Goal: Information Seeking & Learning: Learn about a topic

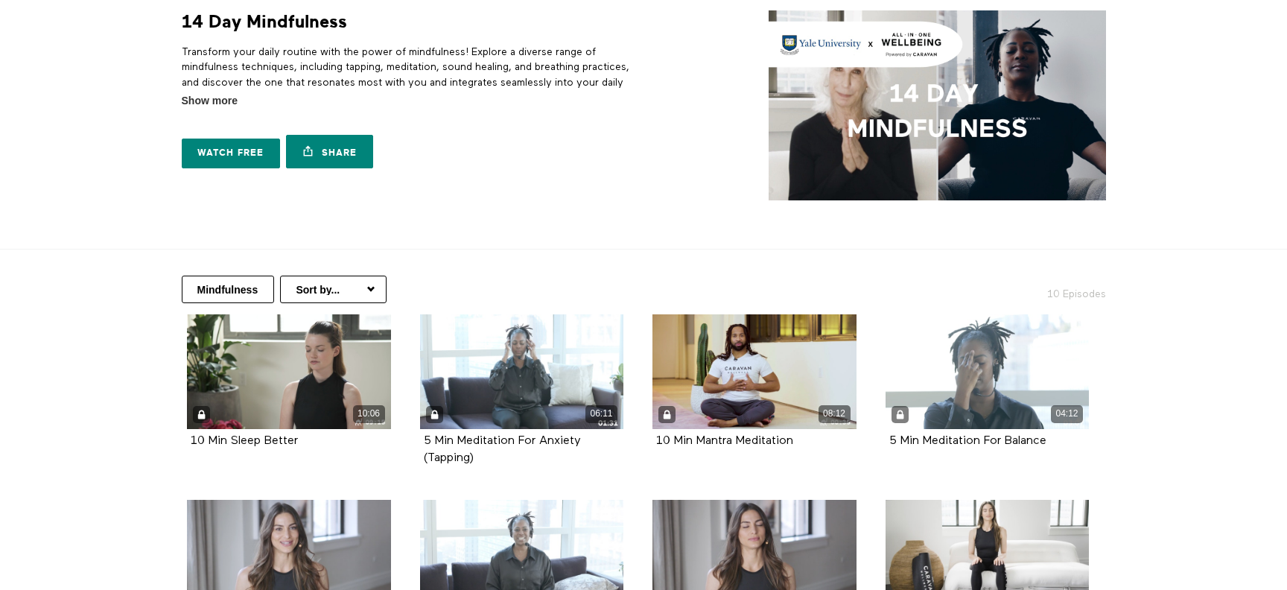
scroll to position [3, 0]
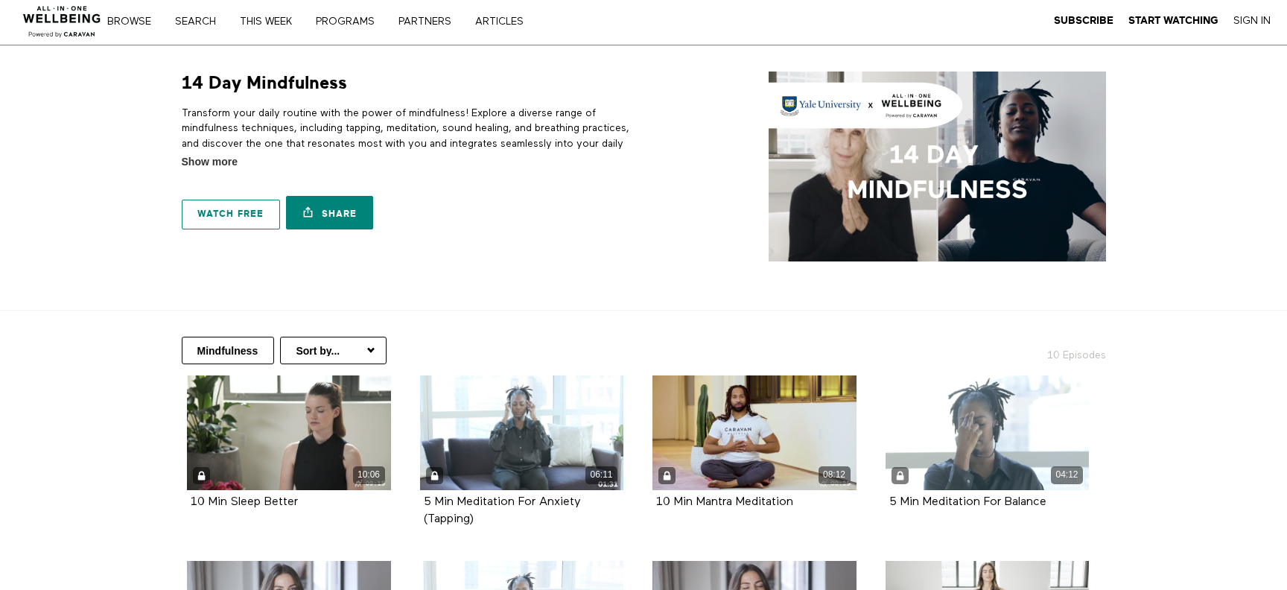
click at [223, 215] on link "Watch free" at bounding box center [231, 215] width 98 height 30
click at [1247, 16] on link "Sign In" at bounding box center [1251, 20] width 37 height 13
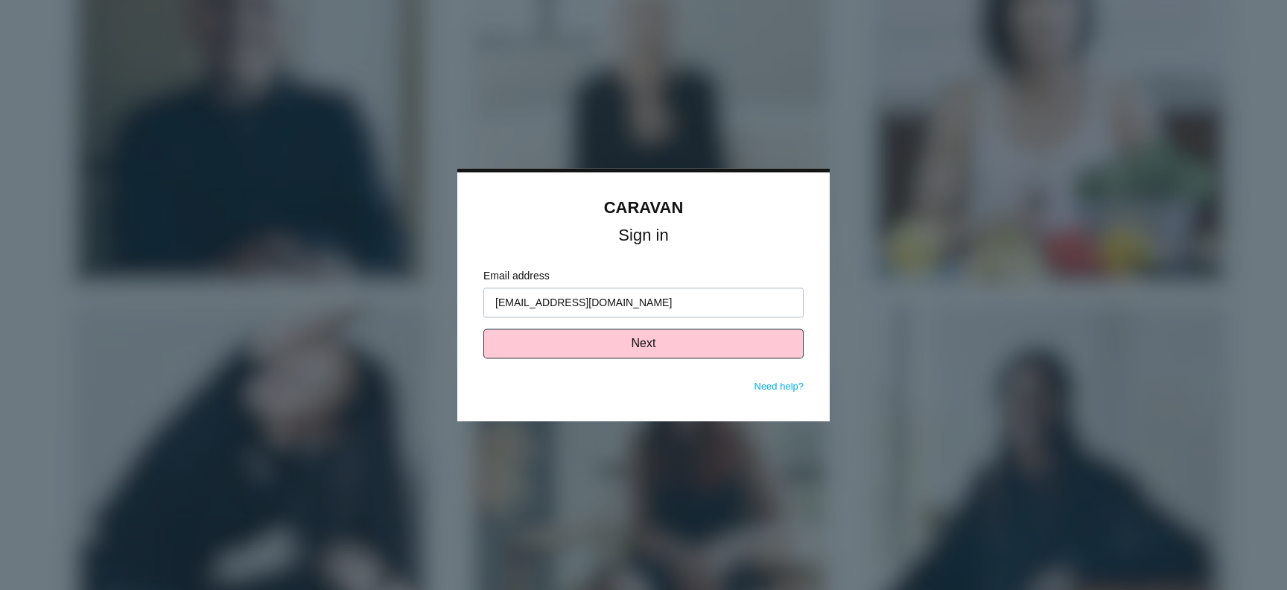
type input "[EMAIL_ADDRESS][DOMAIN_NAME]"
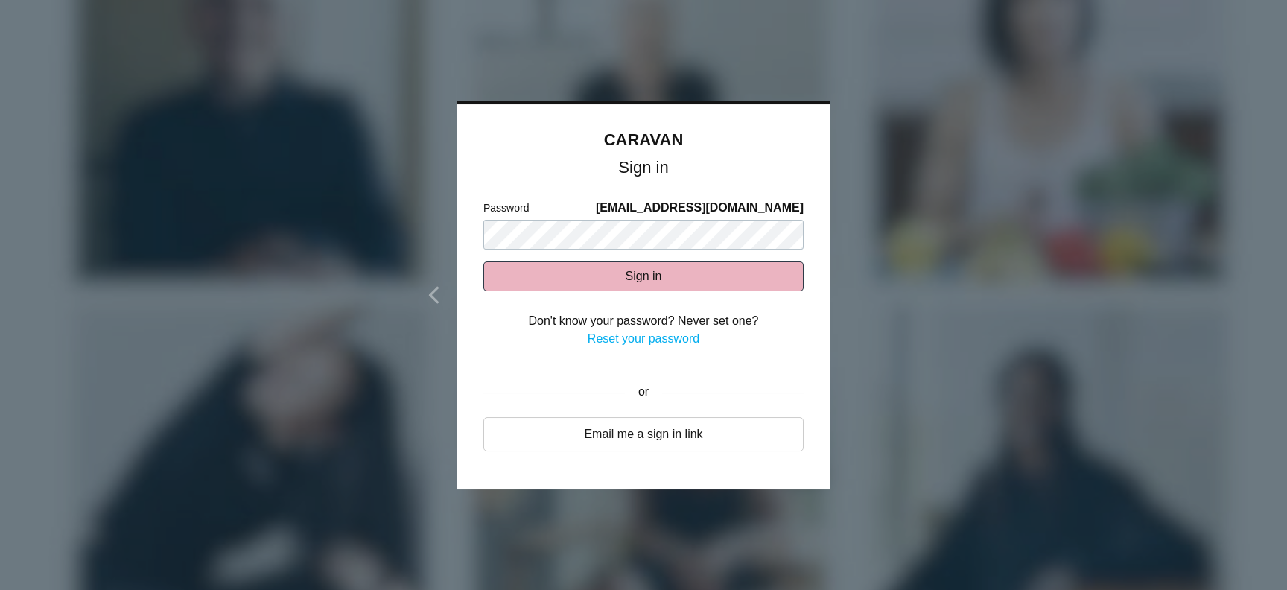
click at [564, 280] on button "Sign in" at bounding box center [643, 276] width 320 height 30
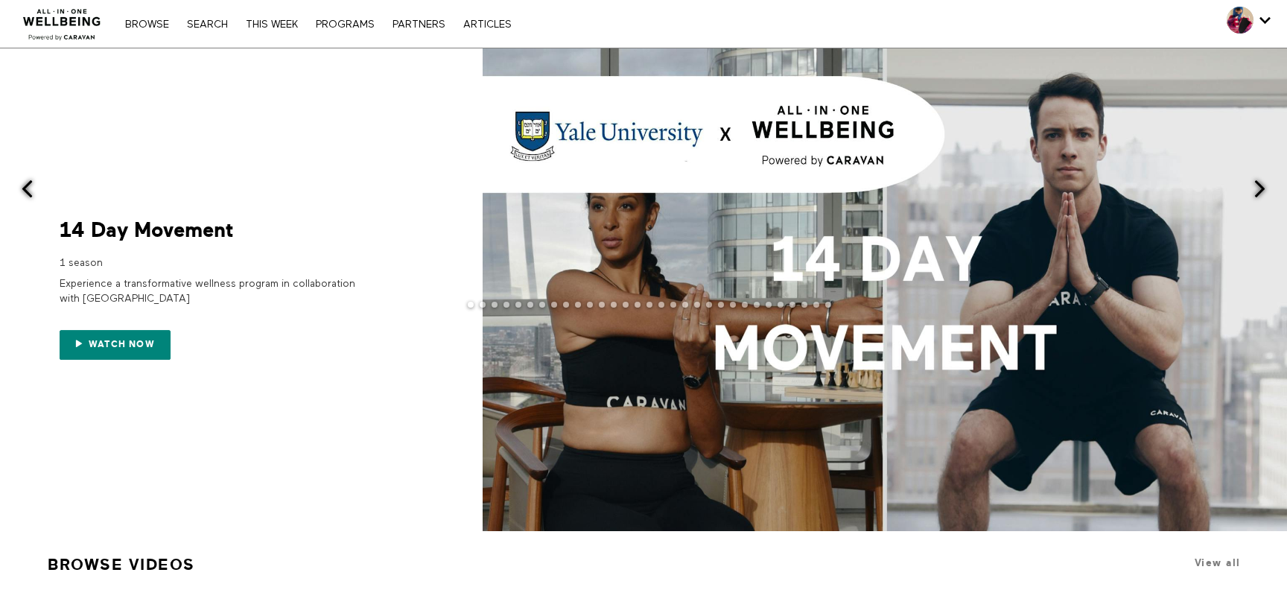
click at [1264, 185] on span at bounding box center [1260, 188] width 19 height 19
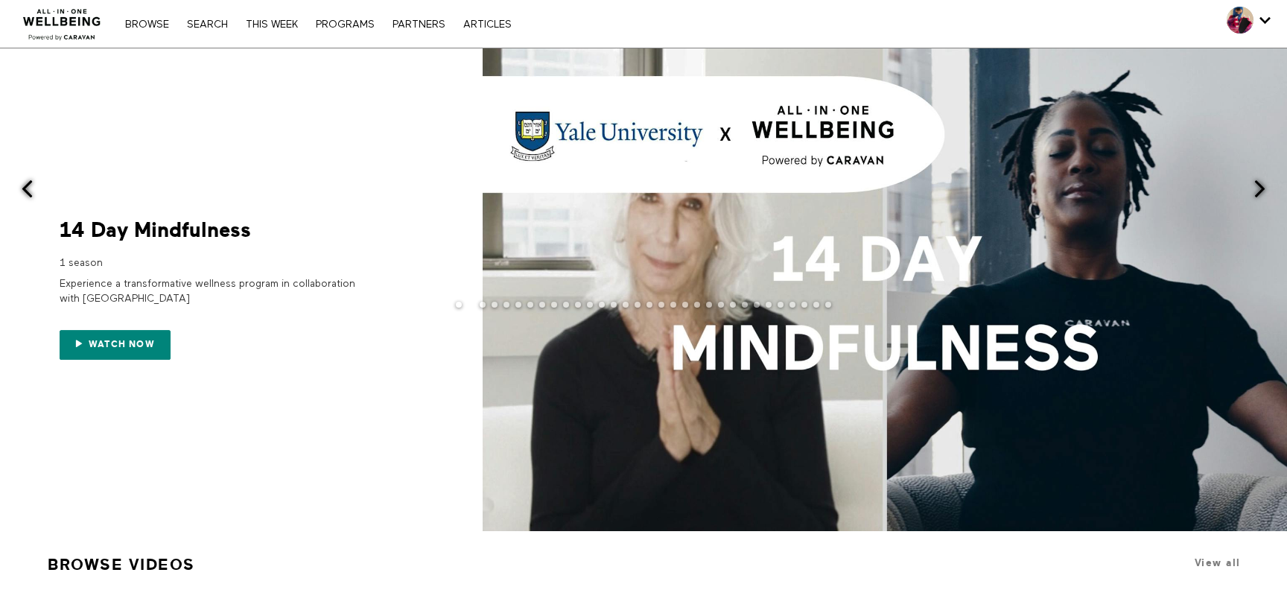
click at [1263, 186] on span at bounding box center [1260, 188] width 19 height 19
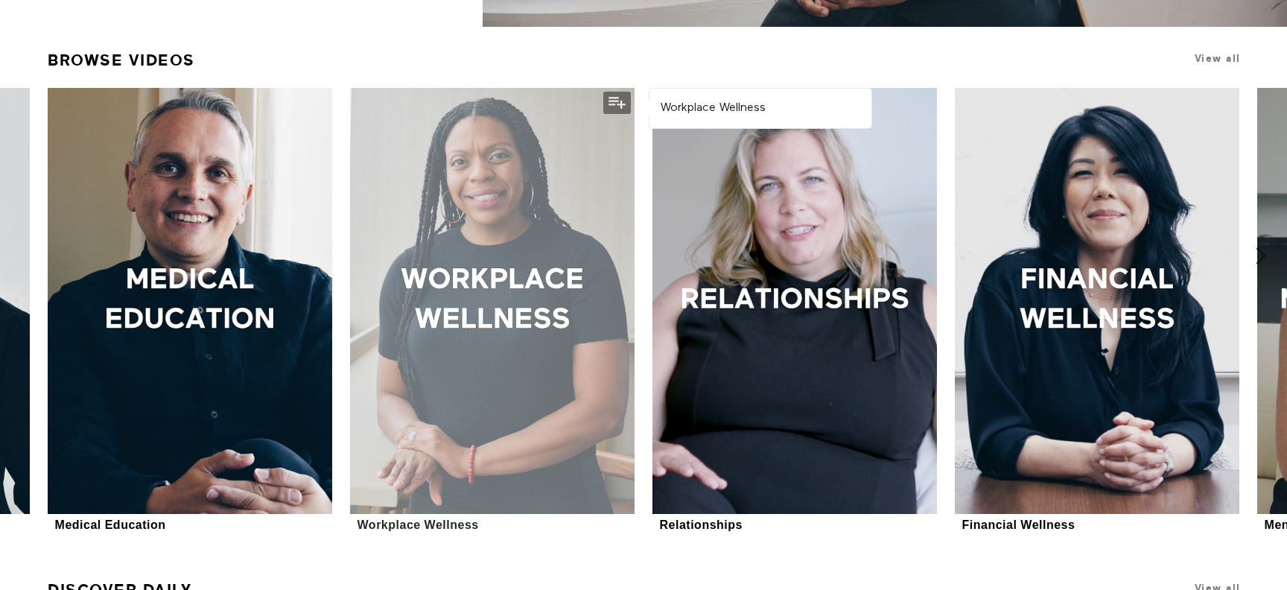
scroll to position [506, 0]
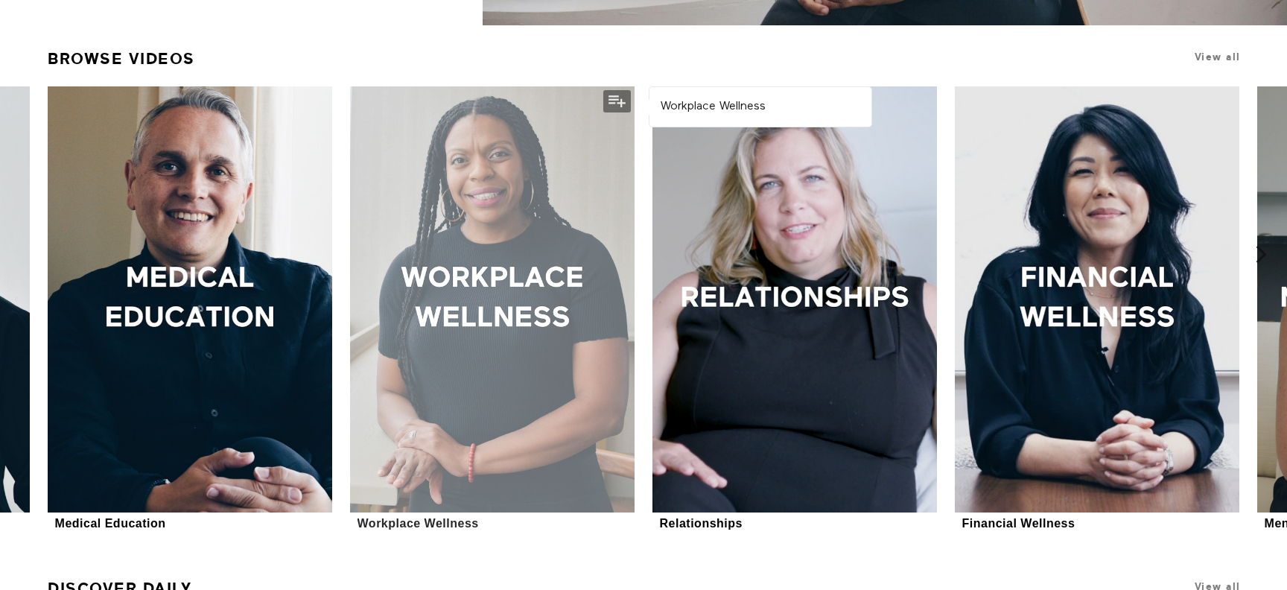
click at [483, 302] on div at bounding box center [492, 299] width 285 height 426
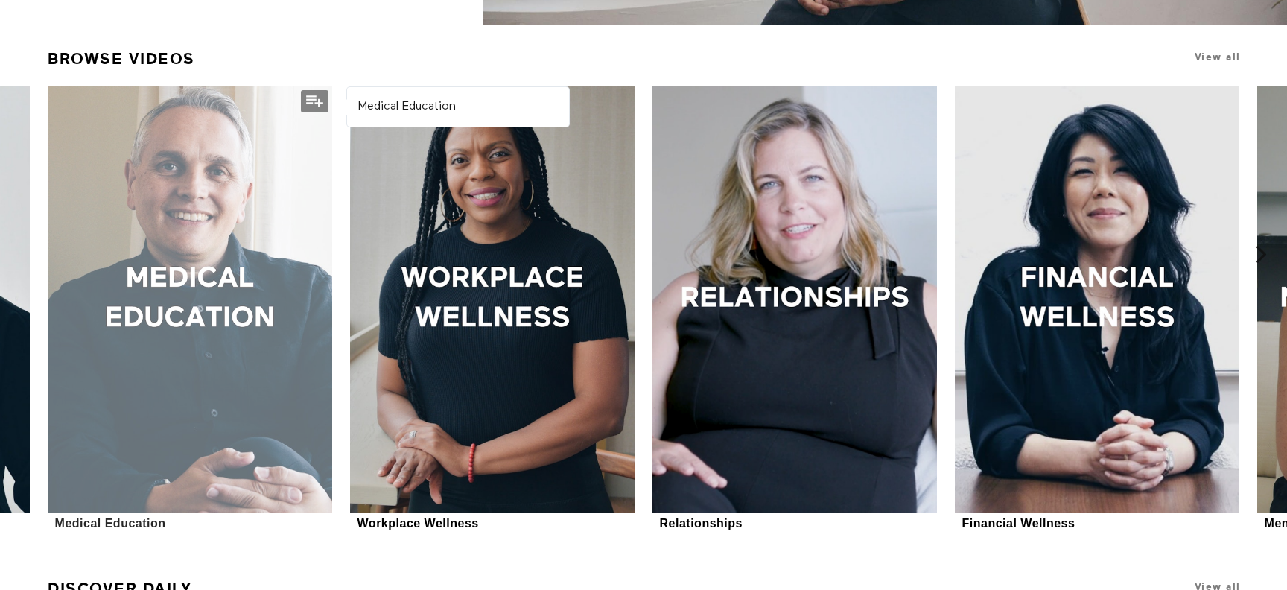
click at [186, 301] on div at bounding box center [190, 299] width 285 height 426
click at [219, 262] on div at bounding box center [190, 299] width 285 height 426
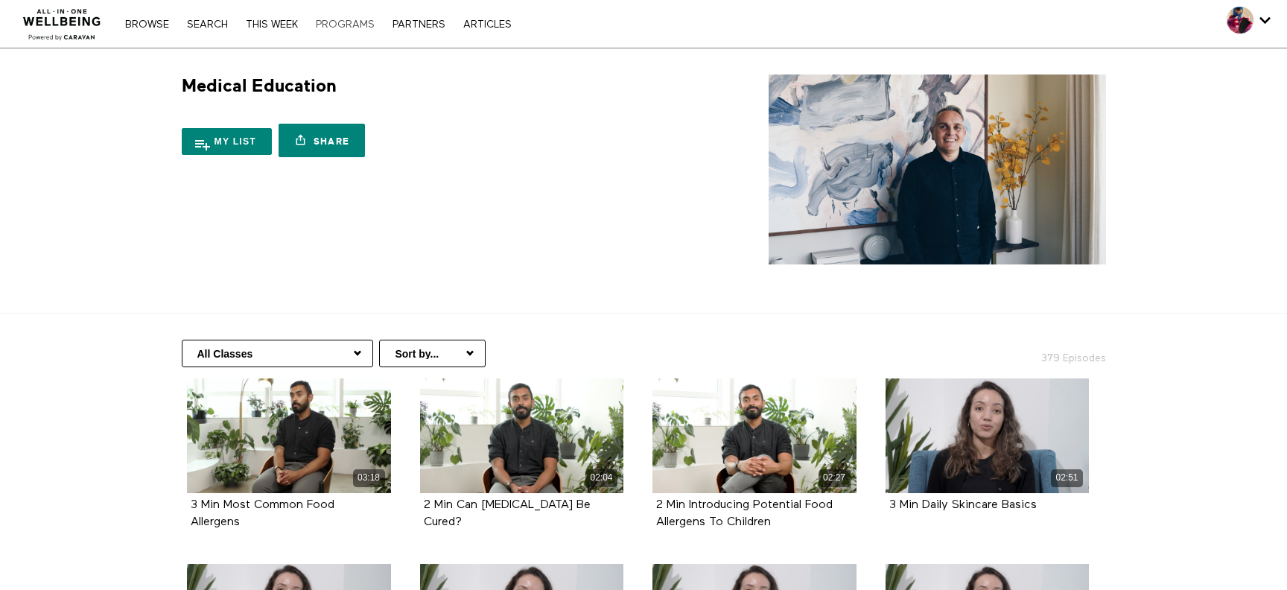
click at [363, 24] on link "PROGRAMS" at bounding box center [345, 24] width 74 height 10
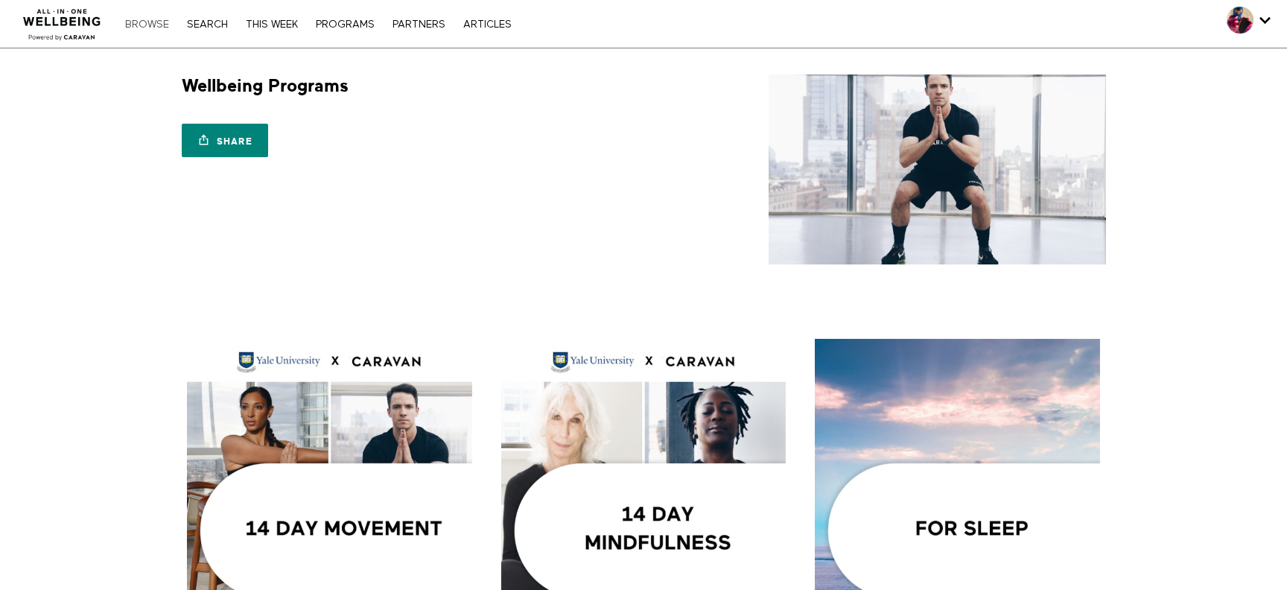
click at [147, 24] on link "Browse" at bounding box center [147, 24] width 59 height 10
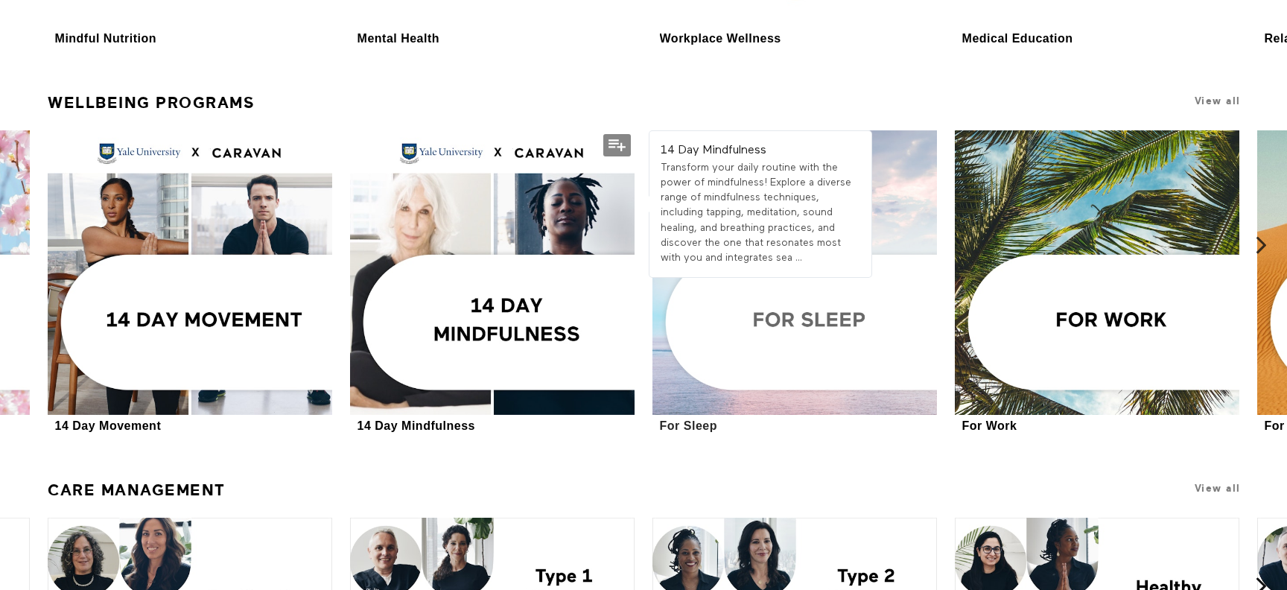
scroll to position [3473, 0]
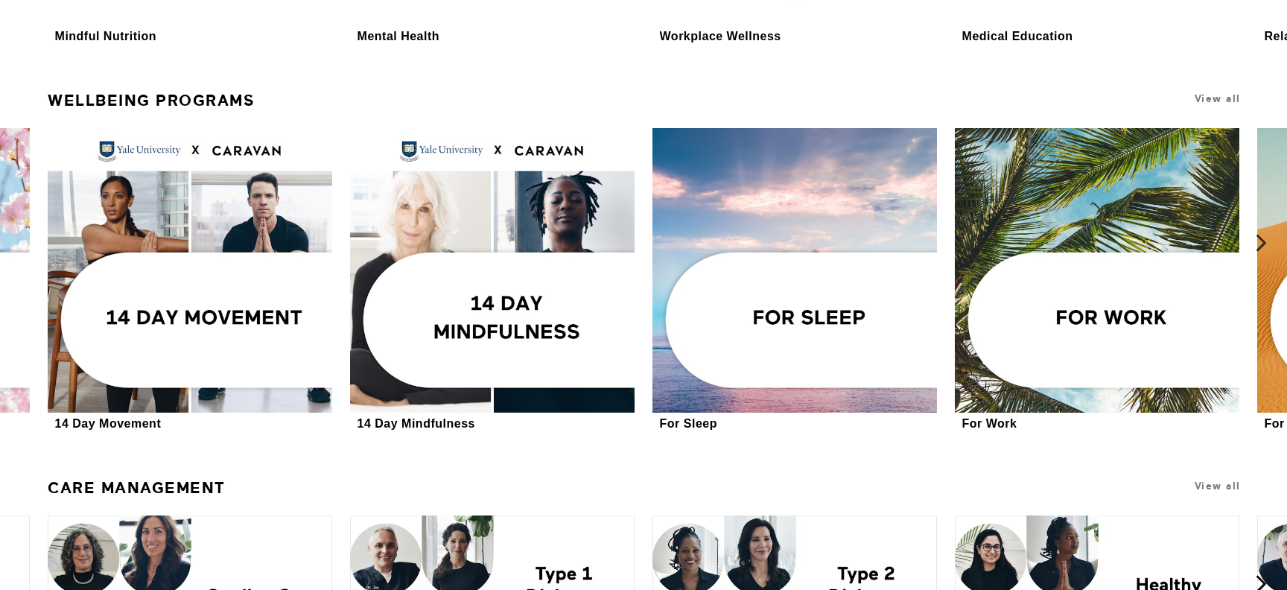
click at [1264, 241] on icon at bounding box center [1261, 243] width 19 height 19
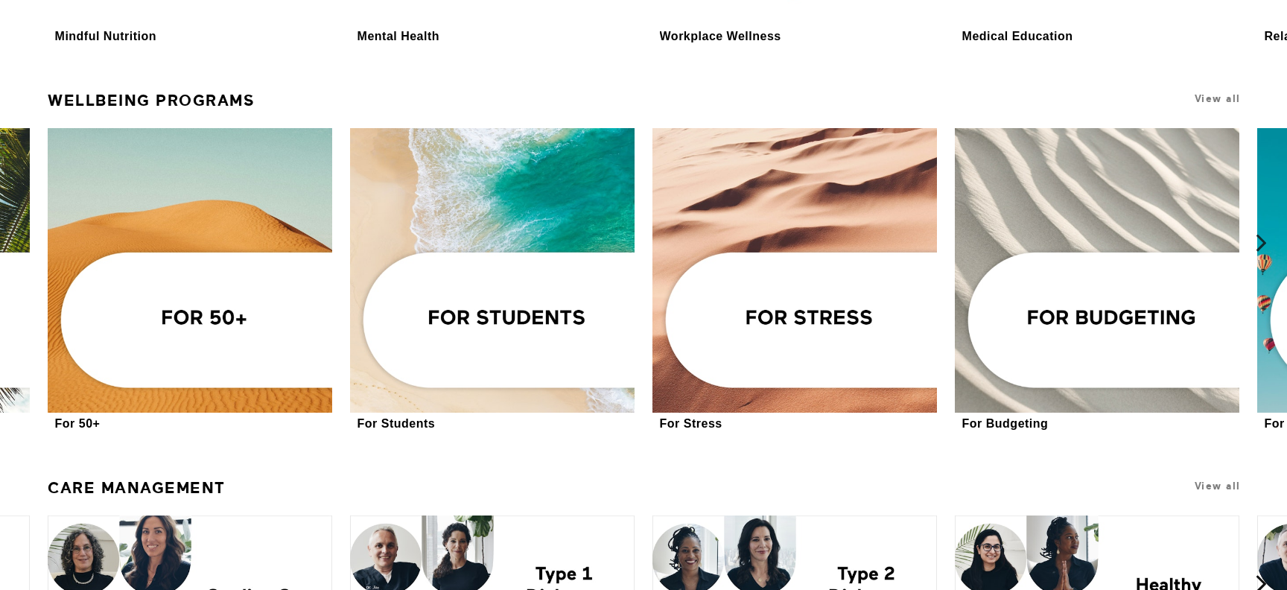
click at [1264, 241] on icon at bounding box center [1261, 243] width 19 height 19
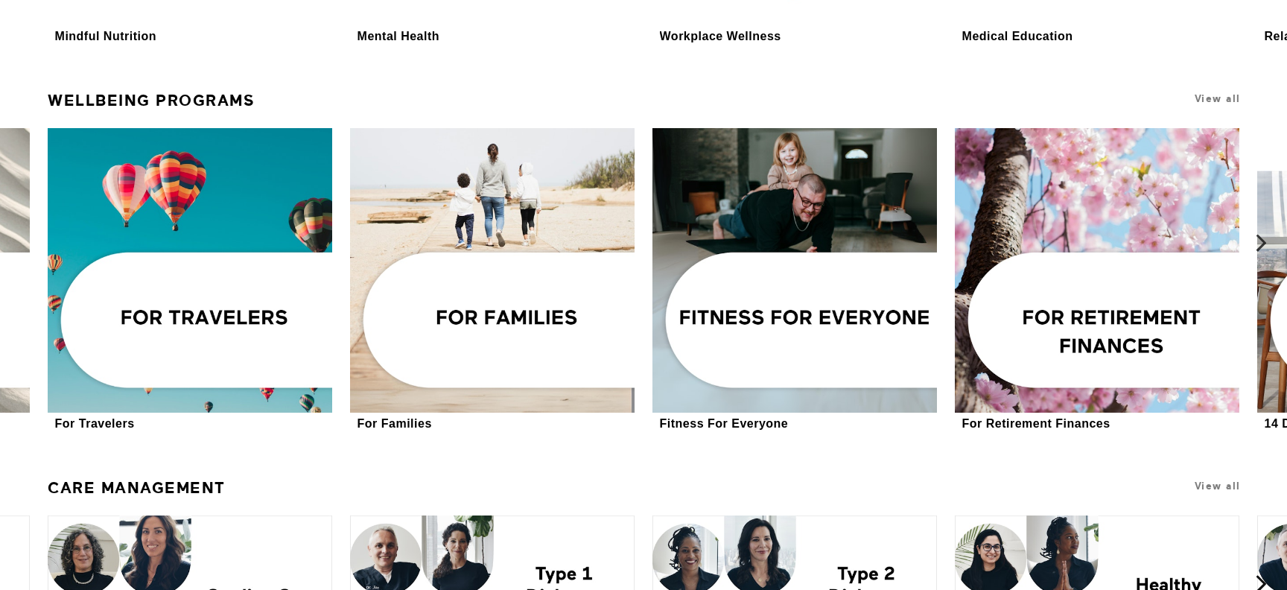
click at [1264, 241] on icon at bounding box center [1261, 243] width 19 height 19
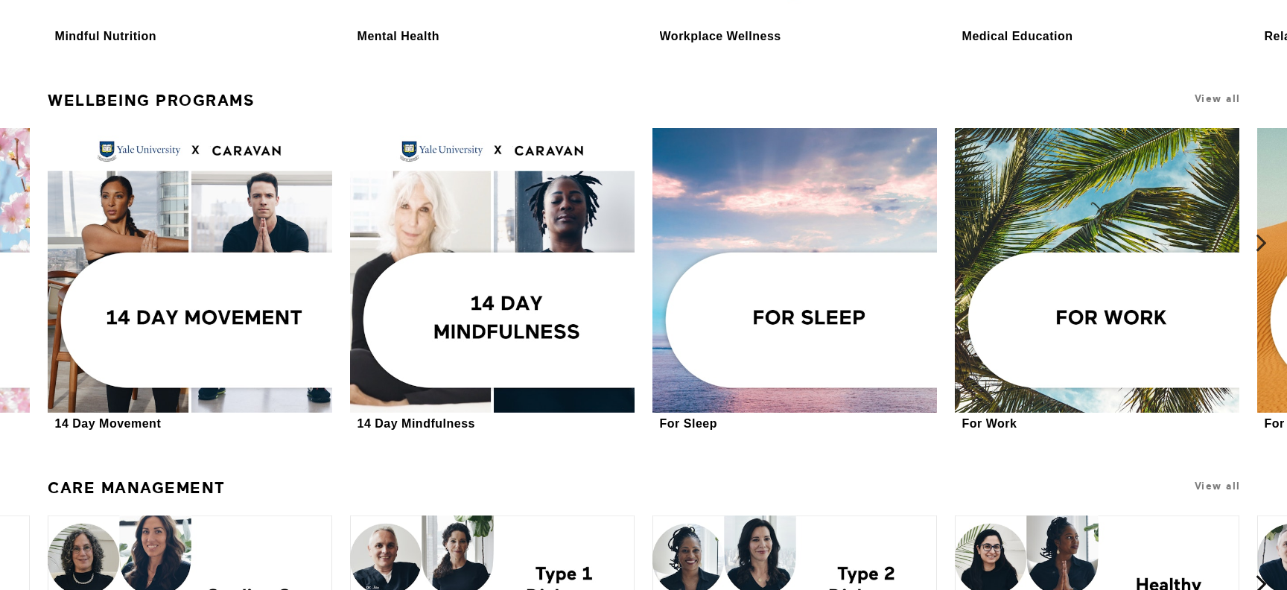
click at [1264, 241] on icon at bounding box center [1261, 243] width 19 height 19
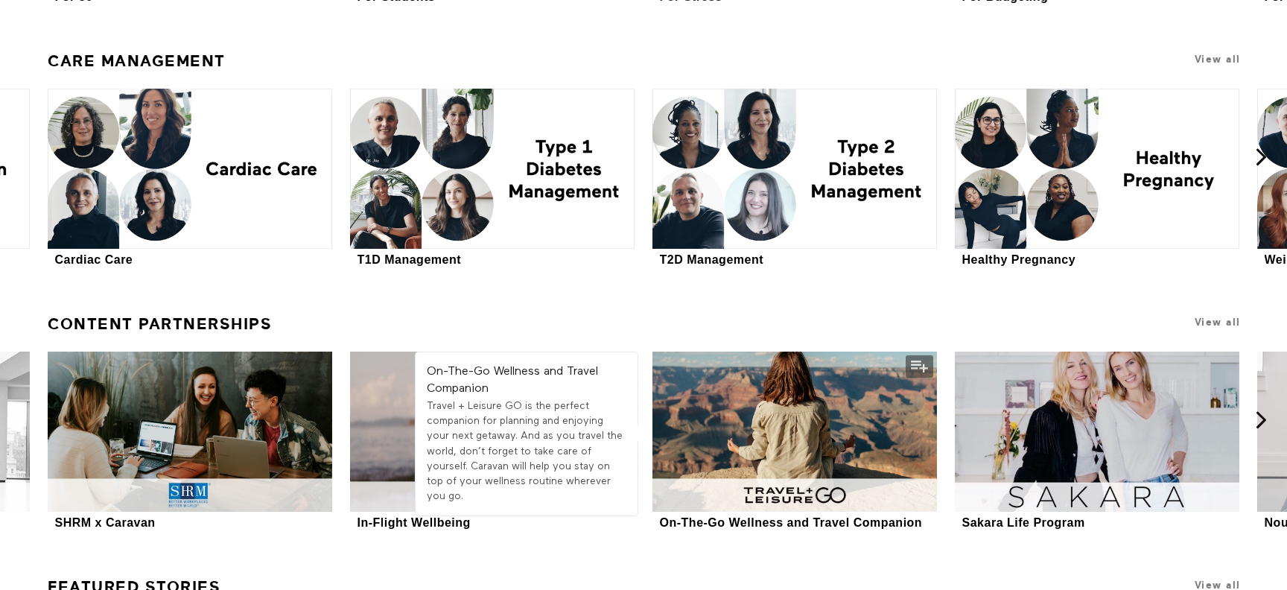
scroll to position [3893, 0]
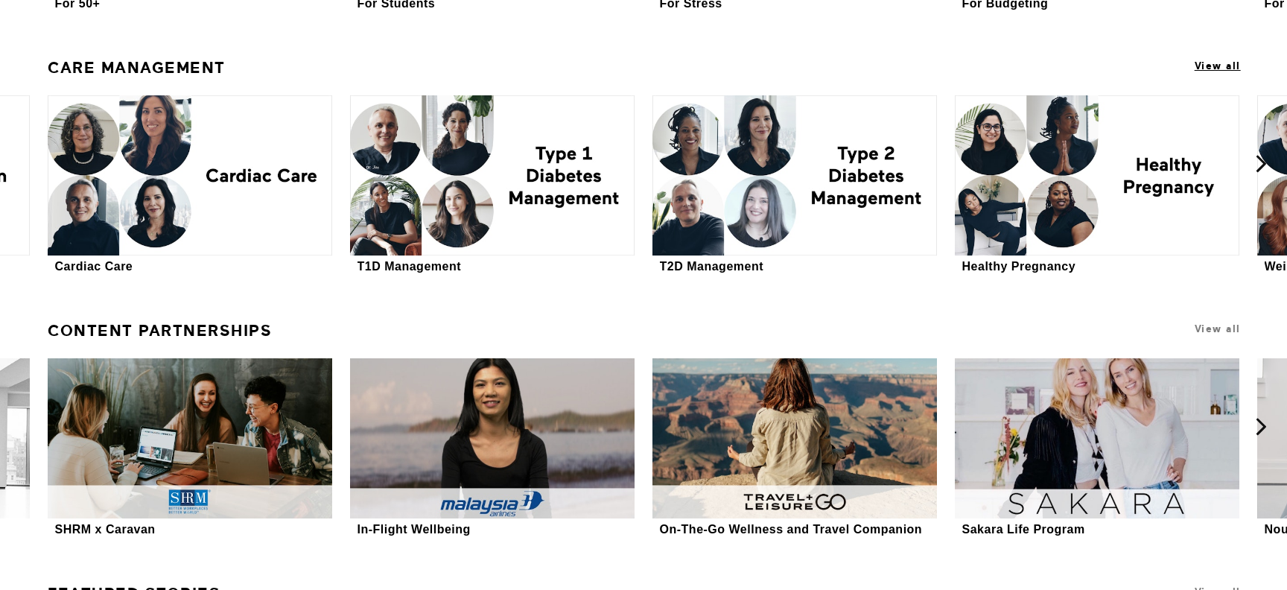
click at [1212, 67] on span "View all" at bounding box center [1218, 65] width 46 height 11
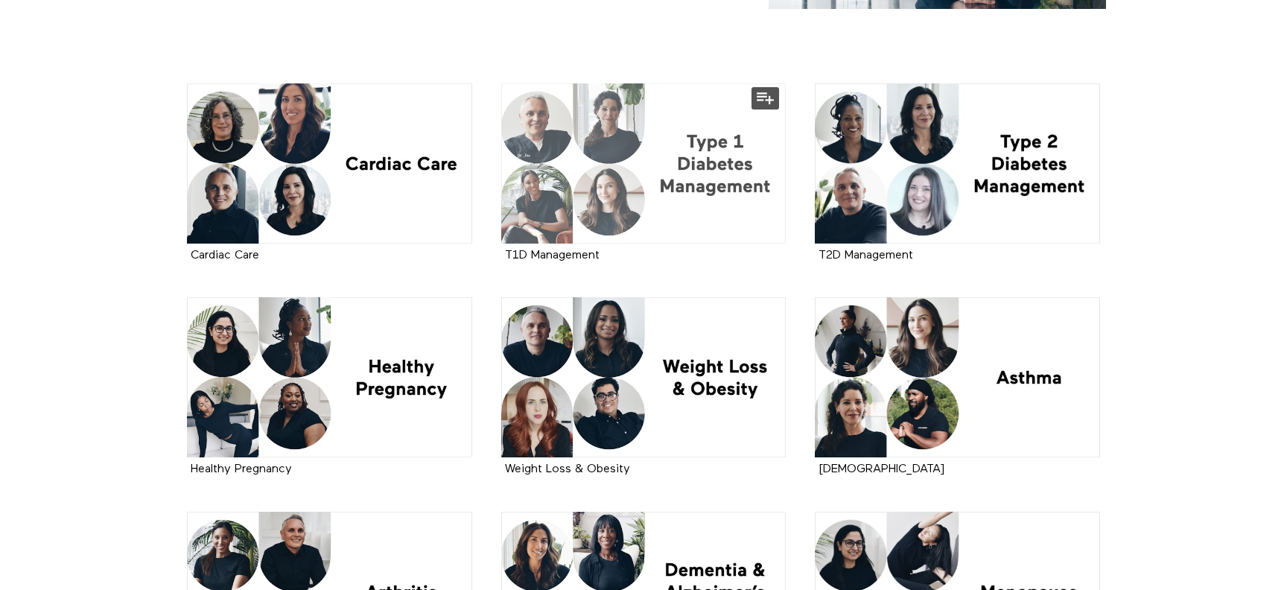
scroll to position [395, 0]
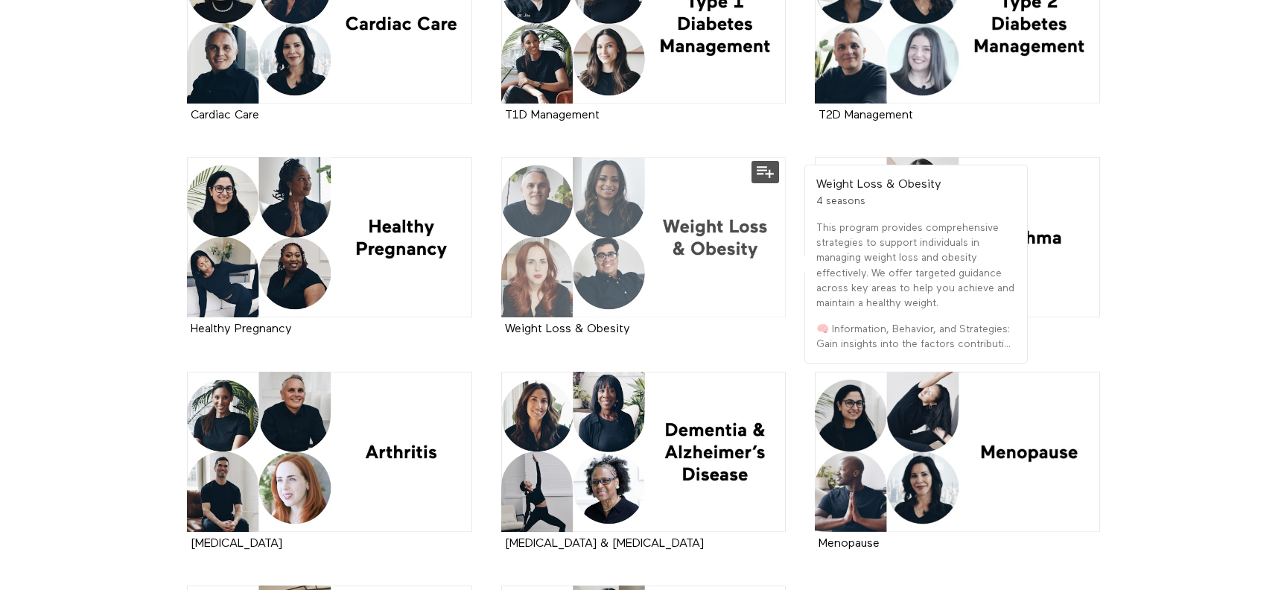
click at [611, 250] on div at bounding box center [643, 237] width 285 height 160
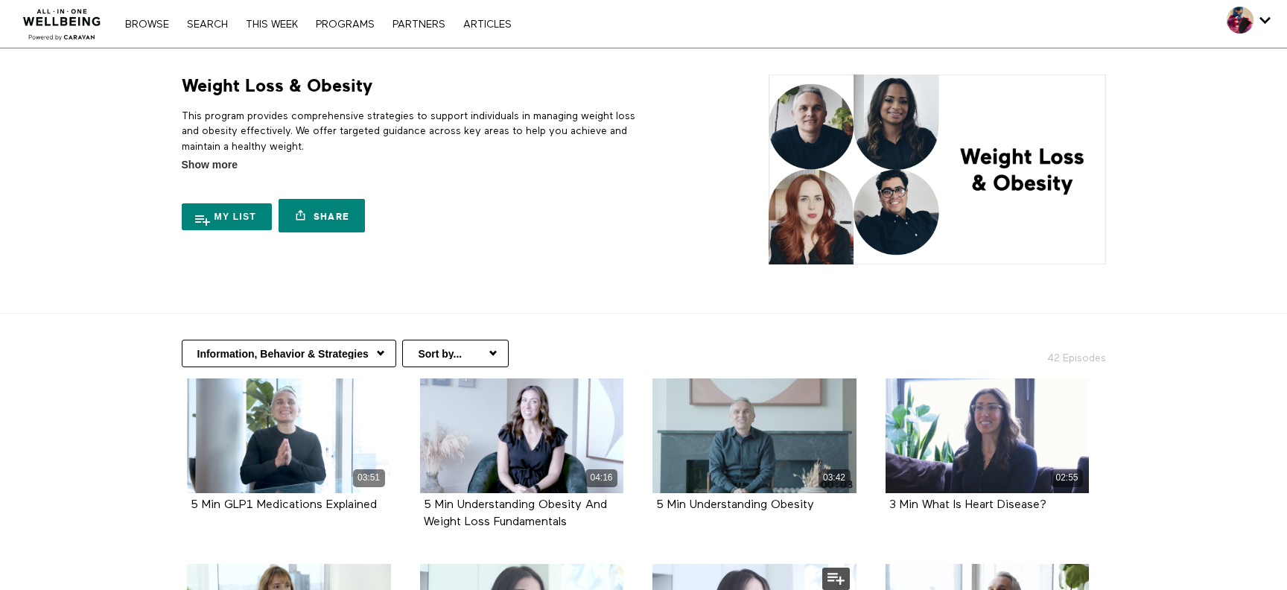
scroll to position [4, 0]
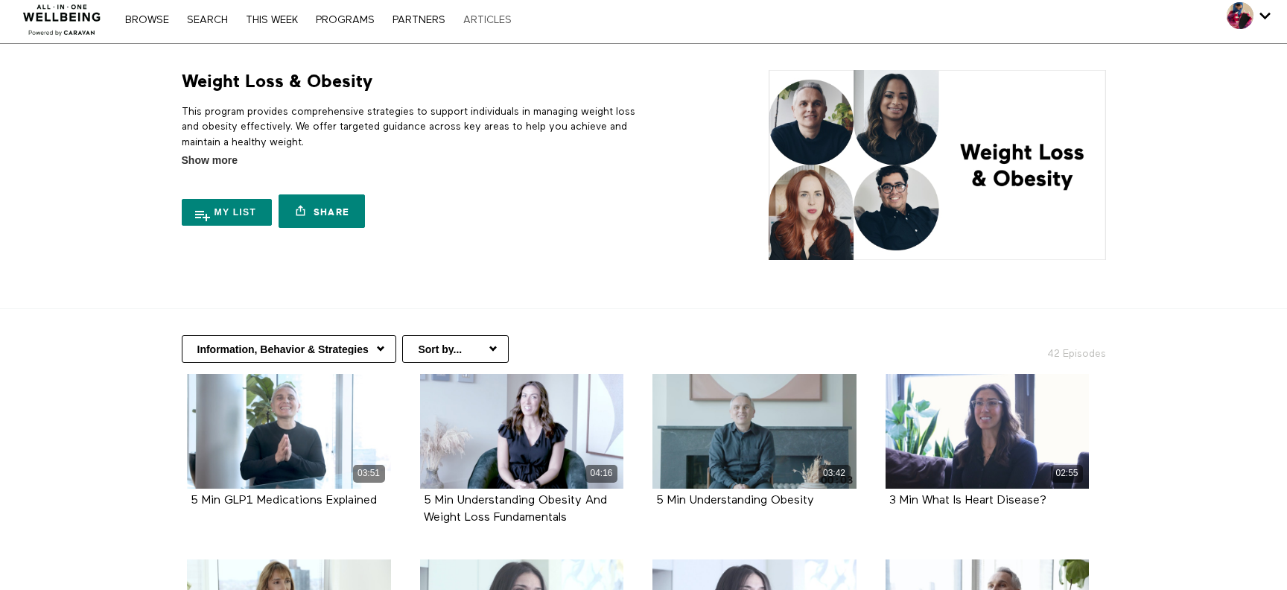
click at [496, 19] on link "ARTICLES" at bounding box center [487, 20] width 63 height 10
